Goal: Task Accomplishment & Management: Manage account settings

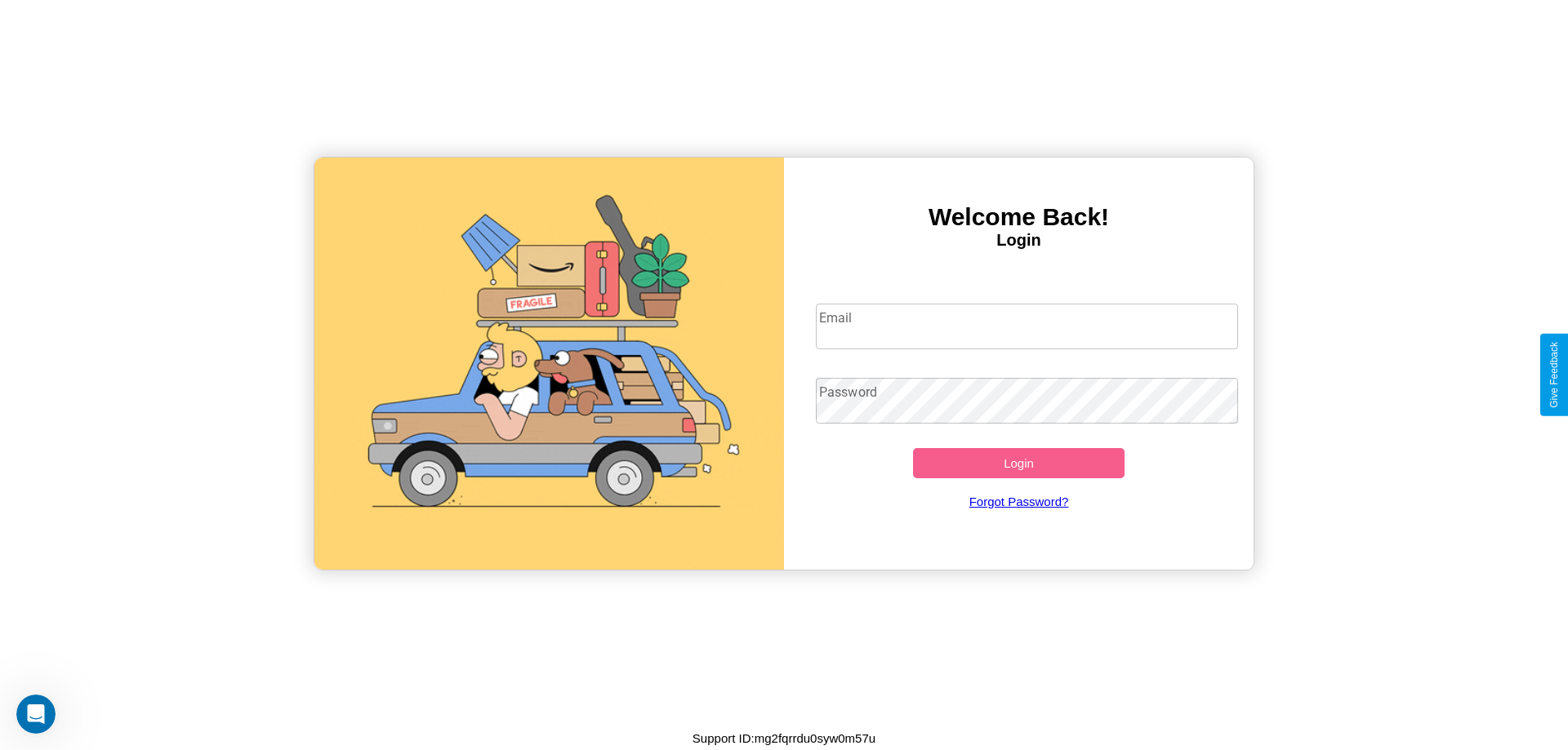
click at [1027, 326] on input "Email" at bounding box center [1027, 326] width 423 height 46
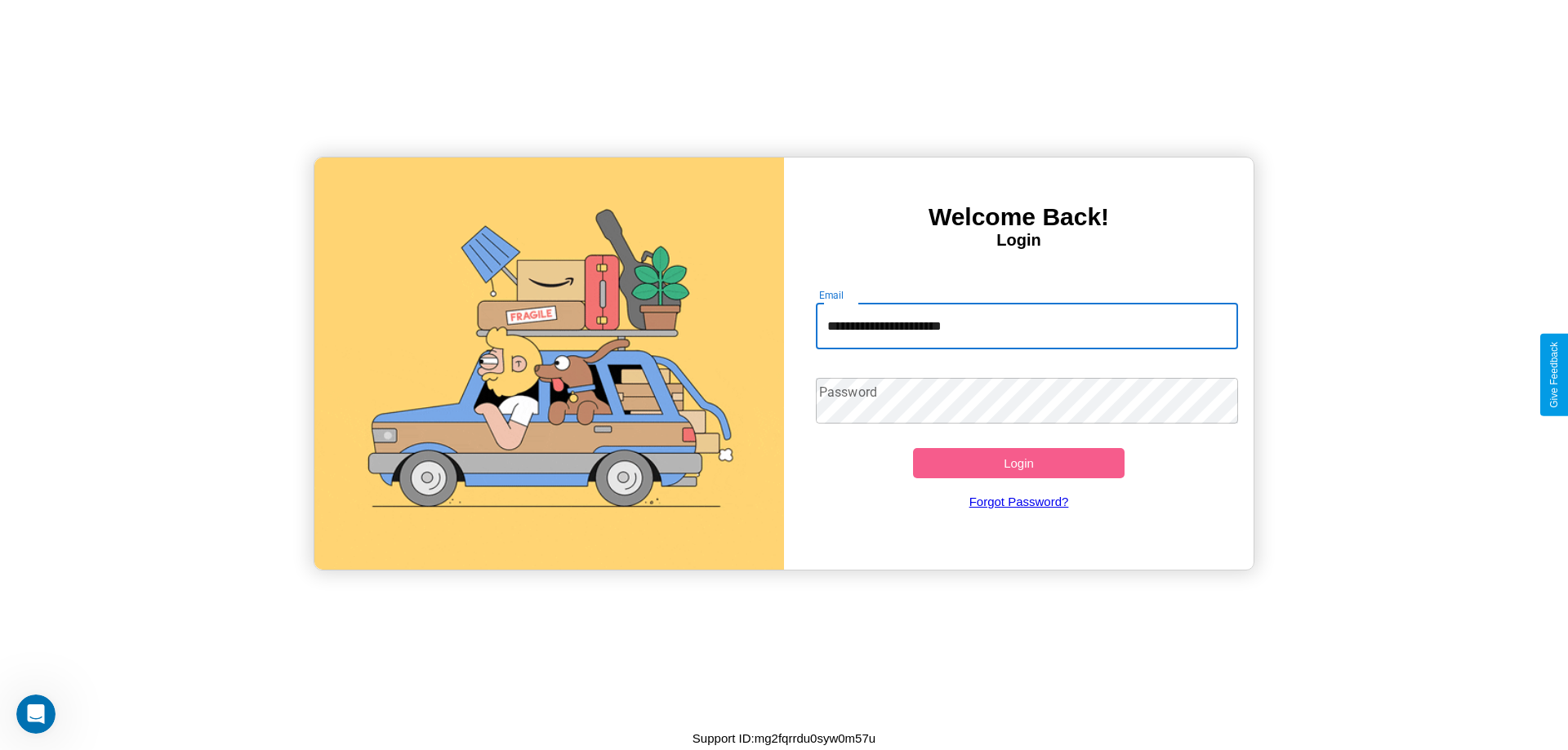
type input "**********"
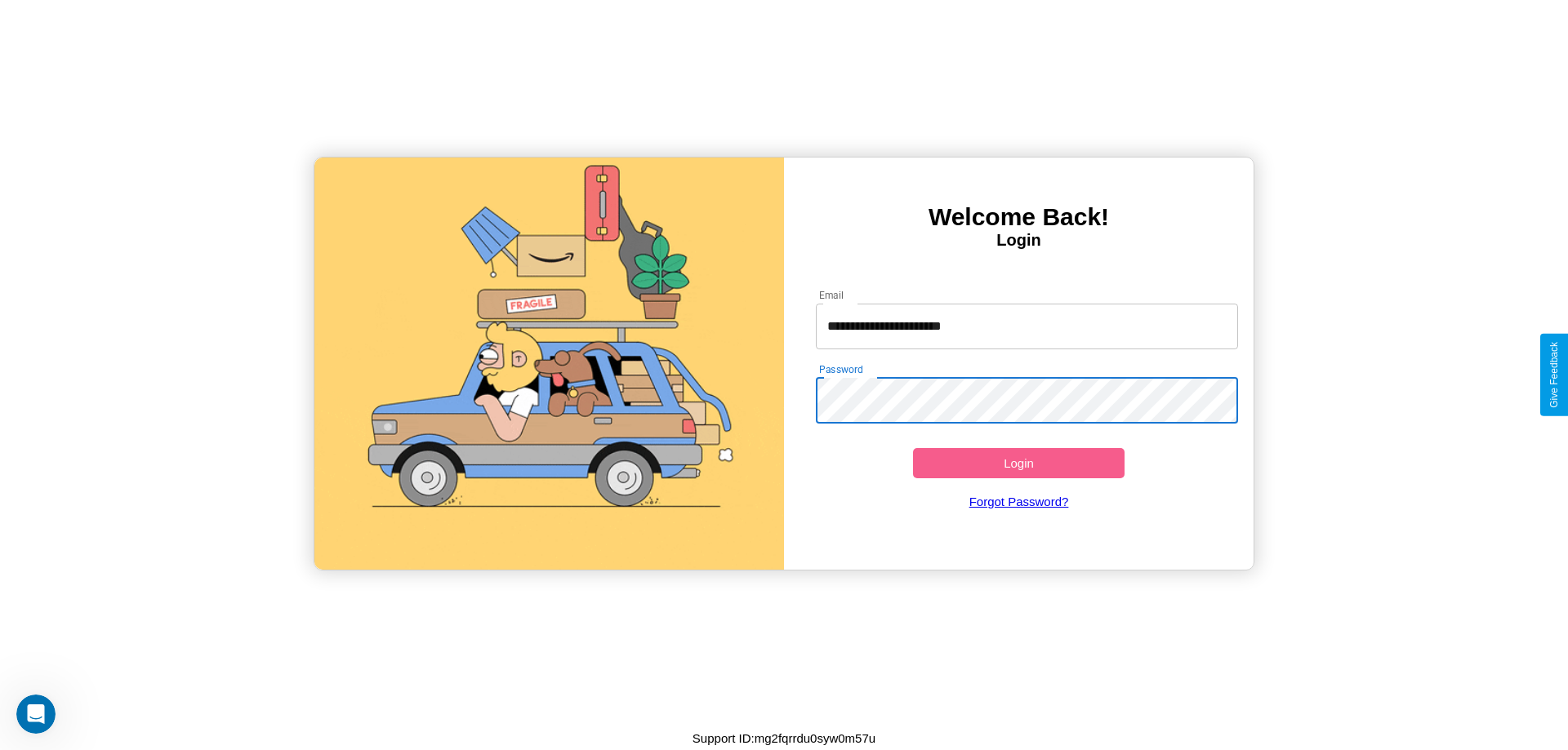
click at [1019, 463] on button "Login" at bounding box center [1019, 463] width 212 height 30
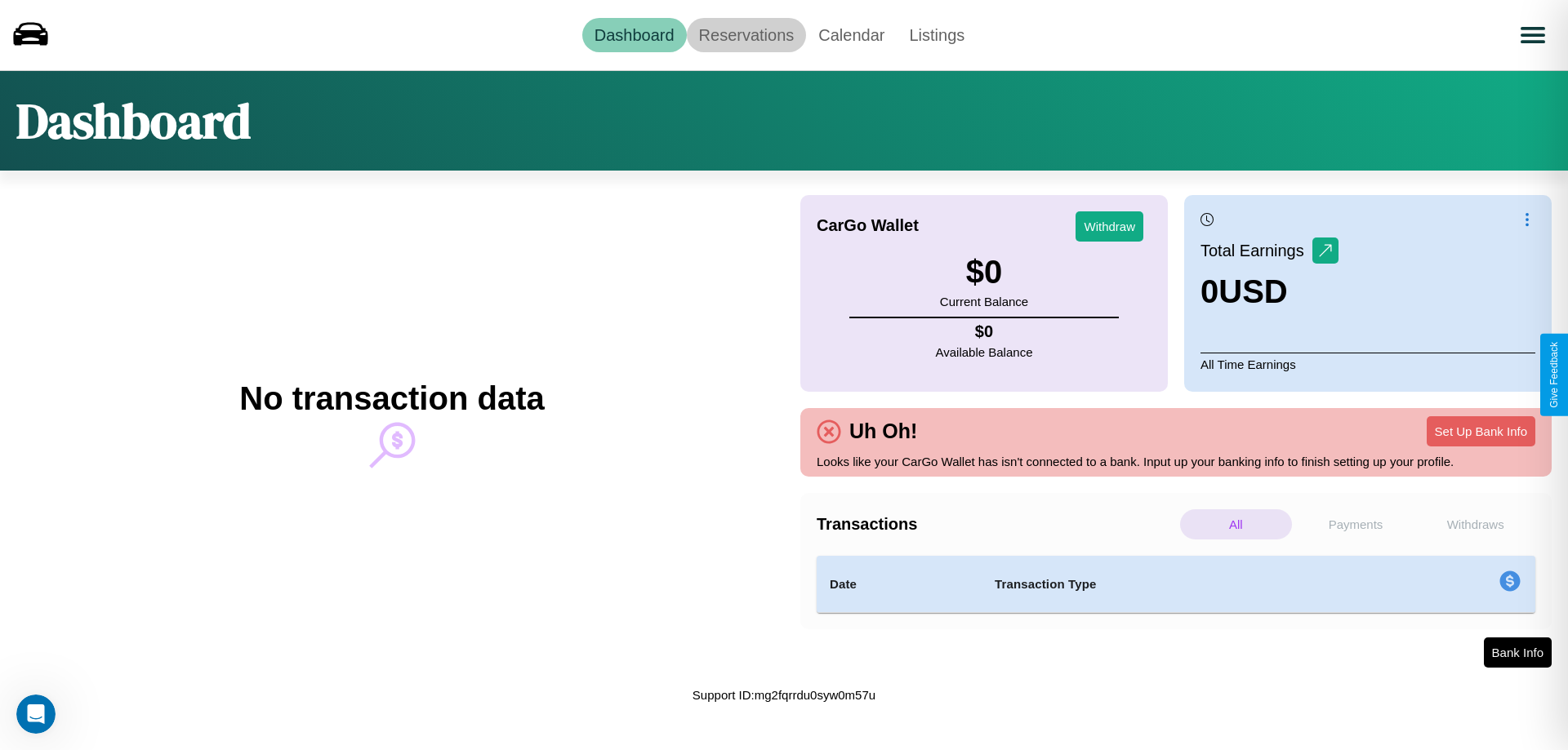
click at [746, 35] on link "Reservations" at bounding box center [747, 35] width 120 height 35
